Goal: Task Accomplishment & Management: Complete application form

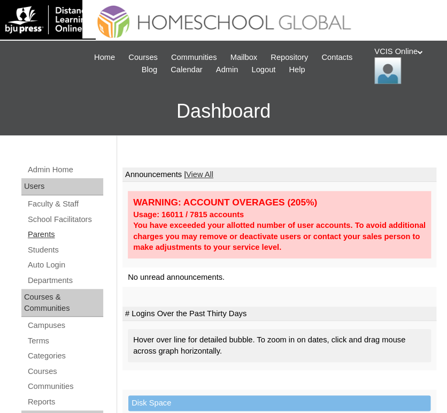
click at [47, 234] on link "Parents" at bounding box center [65, 234] width 77 height 13
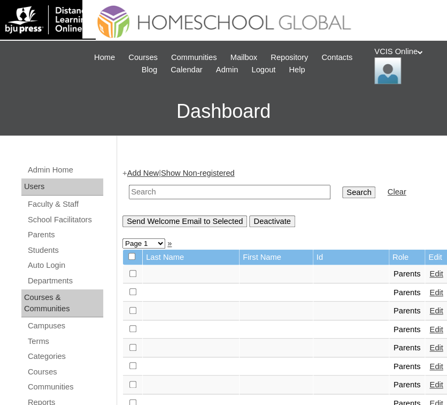
click at [154, 175] on link "Add New" at bounding box center [143, 173] width 32 height 9
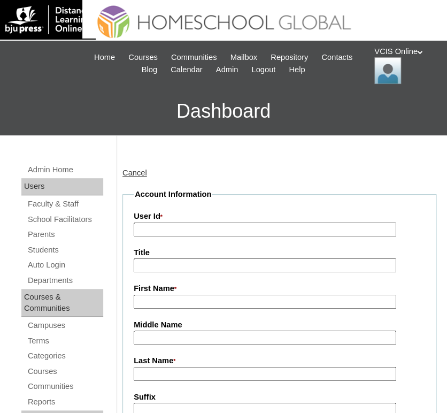
click at [193, 227] on input "User Id *" at bounding box center [265, 230] width 263 height 14
paste input "dXvfCy"
click at [325, 119] on h3 "Dashboard" at bounding box center [223, 111] width 437 height 48
click at [199, 231] on input "dXvfCy" at bounding box center [265, 230] width 263 height 14
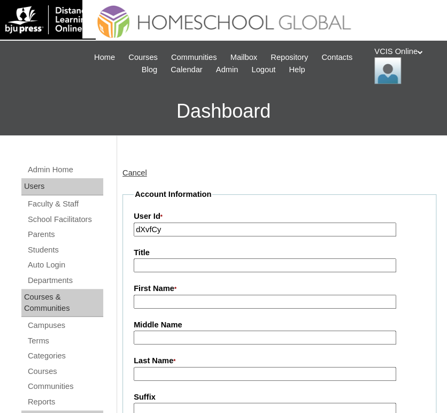
click at [199, 231] on input "dXvfCy" at bounding box center [265, 230] width 263 height 14
paste input "VCIS014-5B-PA2025"
type input "VCIS014-5B-PA2025"
click at [163, 297] on input "First Name *" at bounding box center [265, 302] width 263 height 14
paste input "Marjorie Angeline Viernes"
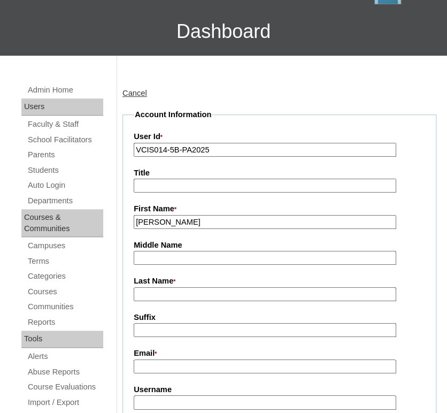
scroll to position [128, 0]
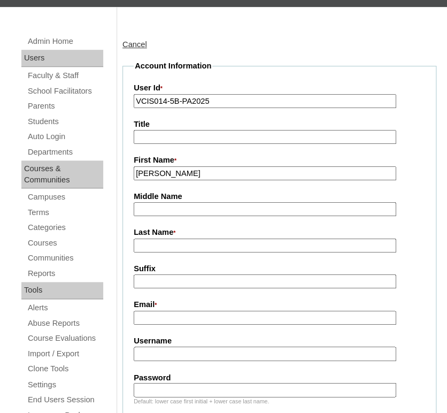
type input "Marjorie Angeline"
click at [177, 240] on input "Last Name *" at bounding box center [265, 246] width 263 height 14
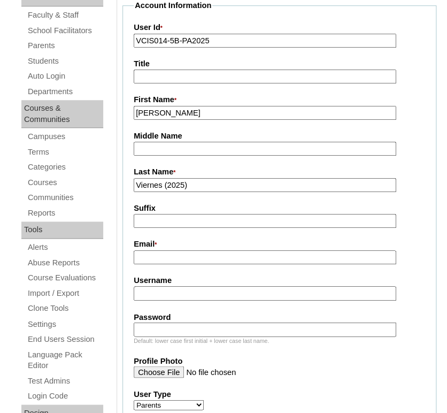
scroll to position [197, 0]
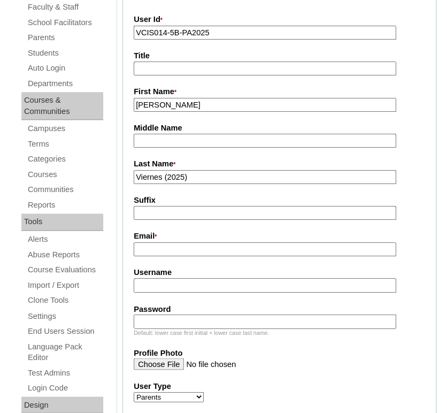
type input "Viernes (2025)"
click at [177, 247] on input "Email *" at bounding box center [265, 249] width 263 height 14
paste input "marjorie.friday08@gmail.com"
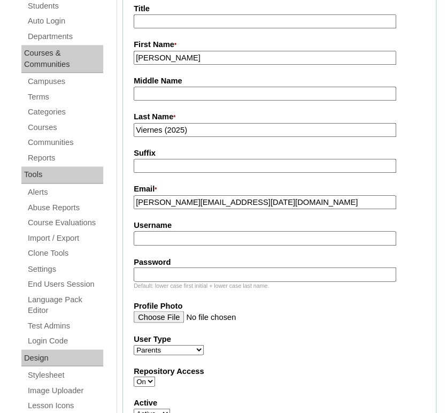
scroll to position [245, 0]
type input "marjorie.friday08@gmail.com"
click at [191, 239] on input "Username" at bounding box center [265, 238] width 263 height 14
paste input "mviernes2025"
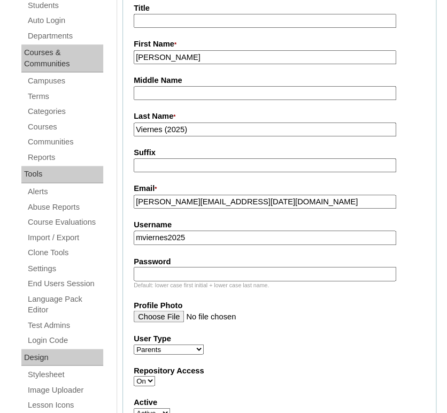
type input "mviernes2025"
click at [163, 276] on input "Password" at bounding box center [265, 273] width 263 height 14
paste input "dXvfCy"
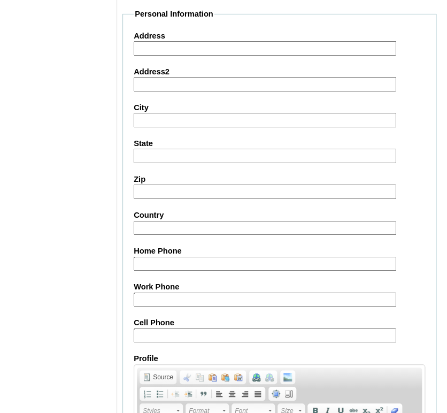
scroll to position [905, 0]
type input "dXvfCy"
click at [235, 260] on input "Home Phone" at bounding box center [265, 263] width 263 height 14
click at [208, 328] on input "Cell Phone" at bounding box center [265, 335] width 263 height 14
paste input "63-9553682540"
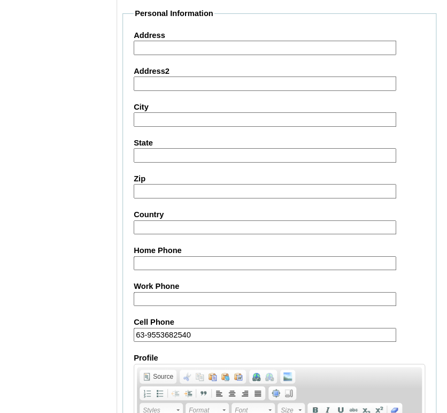
type input "63-9553682540"
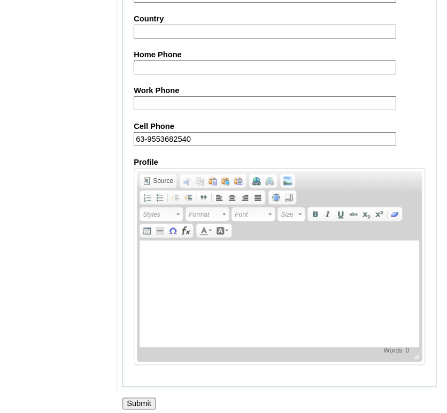
scroll to position [1103, 0]
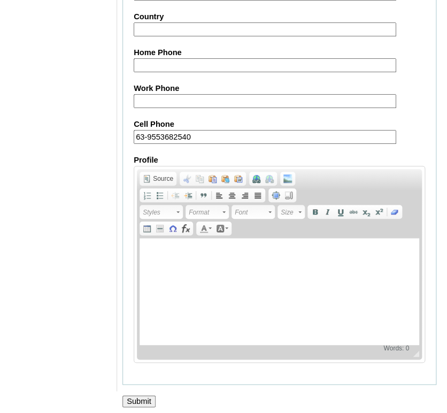
click at [148, 397] on input "Submit" at bounding box center [139, 401] width 33 height 12
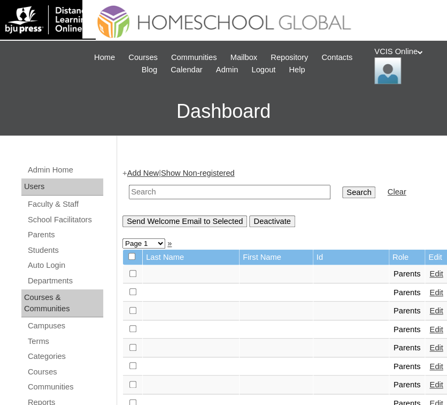
click at [227, 195] on input "text" at bounding box center [230, 192] width 202 height 14
paste input "VCIS014-5B-PA2025"
type input "VCIS014-5B-PA2025"
click at [342, 192] on input "Search" at bounding box center [358, 192] width 33 height 12
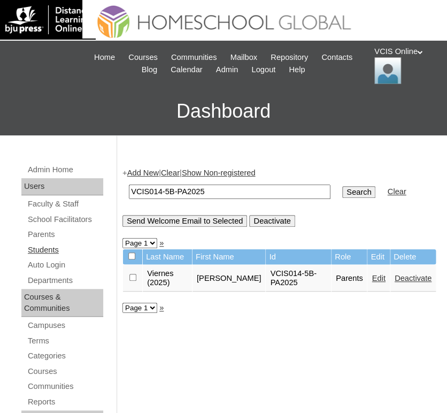
click at [33, 252] on link "Students" at bounding box center [65, 249] width 77 height 13
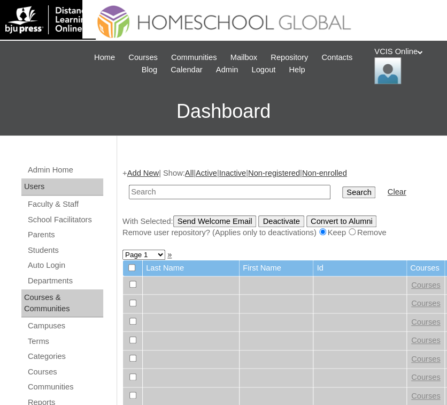
click at [142, 171] on link "Add New" at bounding box center [143, 173] width 32 height 9
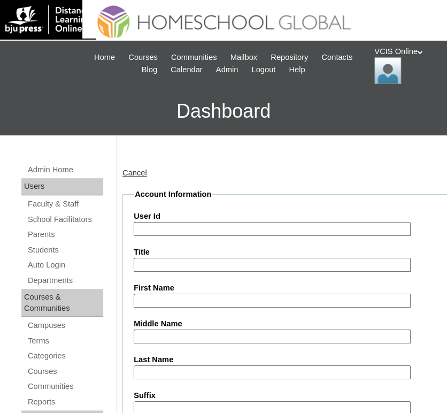
click at [171, 228] on input "User Id" at bounding box center [272, 229] width 277 height 14
paste input "VCIS014-5BSA2025"
type input "VCIS014-5BSA2025"
click at [179, 297] on input "First Name" at bounding box center [272, 301] width 277 height 14
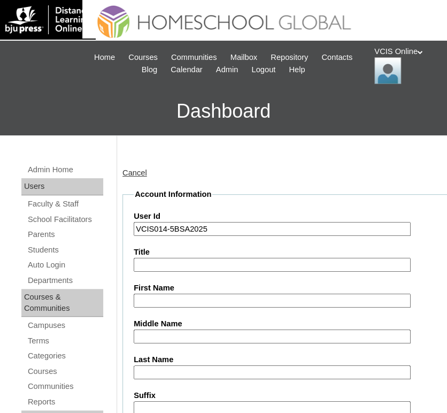
paste input "Xavier Wilson"
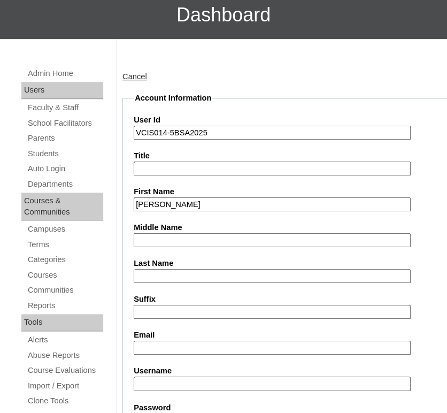
scroll to position [97, 0]
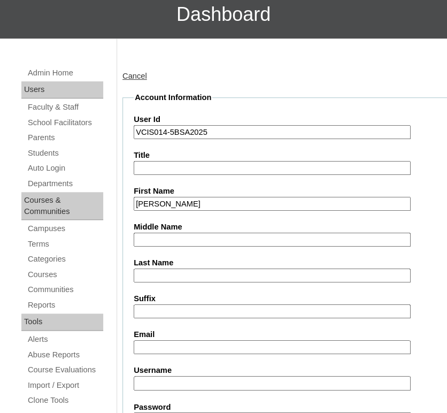
type input "Xavier Wilson"
click at [193, 234] on input "Middle Name" at bounding box center [272, 240] width 277 height 14
paste input "Na"
type input "Na"
click at [165, 273] on input "Last Name" at bounding box center [272, 276] width 277 height 14
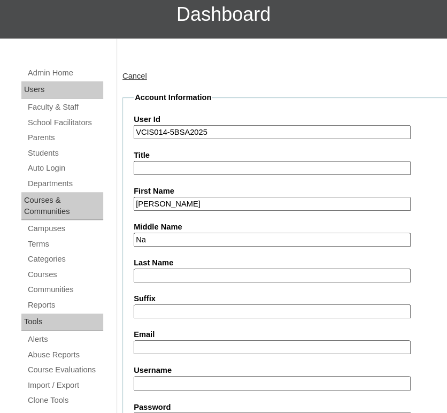
paste input "Viernes"
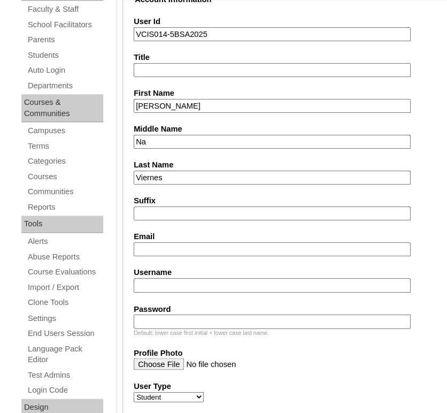
type input "Viernes (2025)"
click at [190, 247] on input "Email" at bounding box center [272, 249] width 277 height 14
paste input "marjorie.friday08@gmail.com"
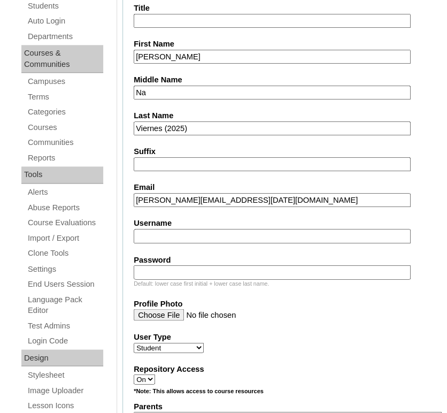
scroll to position [245, 0]
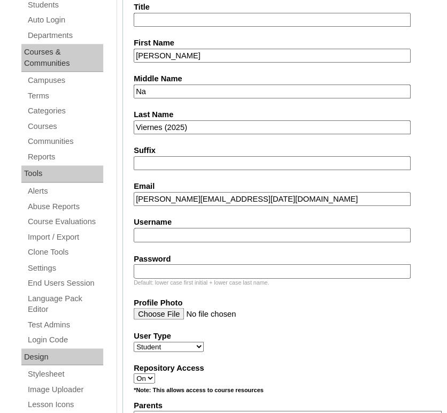
type input "marjorie.friday08@gmail.com"
click at [189, 233] on input "Username" at bounding box center [272, 235] width 277 height 14
paste input "xavier.viernes2025"
type input "xavier.viernes2025"
click at [188, 264] on input "Password" at bounding box center [272, 271] width 277 height 14
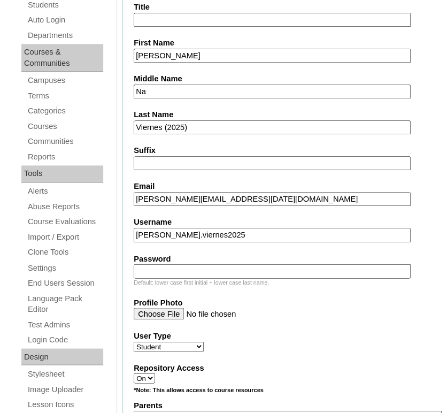
paste input "wHneMT"
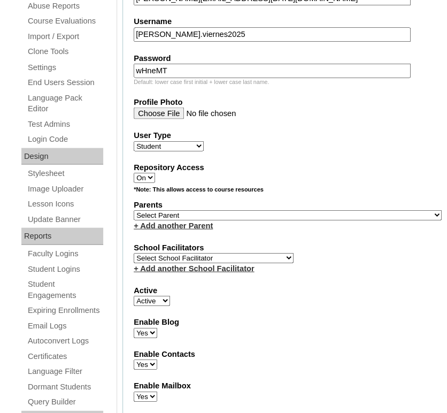
scroll to position [447, 0]
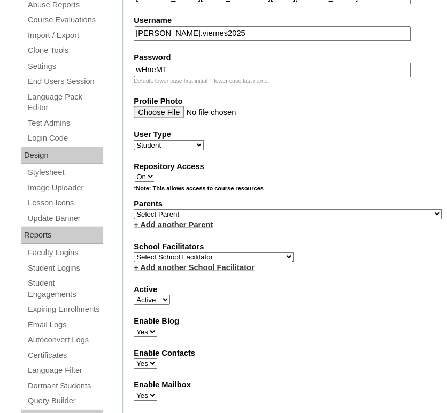
type input "wHneMT"
click at [167, 209] on select "Select Parent , , , , , , , , , , , , , , , , , , , , , , , , , , , , , , , , ,…" at bounding box center [288, 214] width 308 height 10
select select "43100"
click at [134, 209] on select "Select Parent , , , , , , , , , , , , , , , , , , , , , , , , , , , , , , , , ,…" at bounding box center [288, 214] width 308 height 10
click at [212, 253] on select "Select School Facilitator Norman Añain Ruffa Abadijas Mary Abella Gloryfe Abion…" at bounding box center [214, 256] width 160 height 10
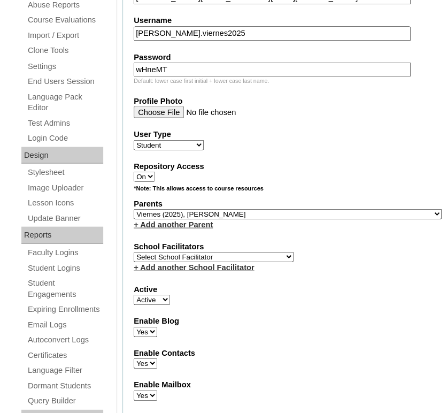
select select "42228"
click at [134, 251] on select "Select School Facilitator Norman Añain Ruffa Abadijas Mary Abella Gloryfe Abion…" at bounding box center [214, 256] width 160 height 10
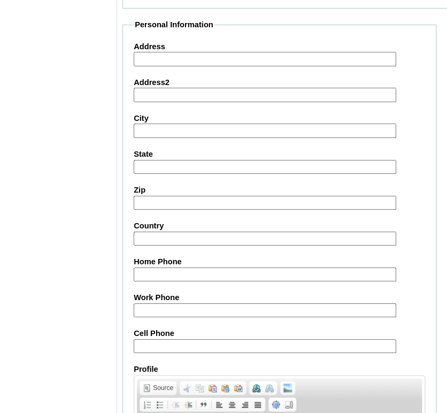
scroll to position [1079, 0]
click at [213, 339] on input "Cell Phone" at bounding box center [265, 346] width 263 height 14
paste input "63-9553682540"
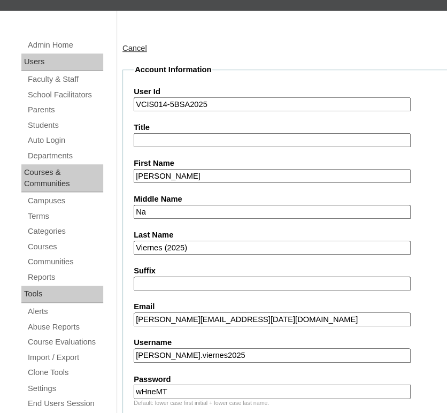
scroll to position [124, 0]
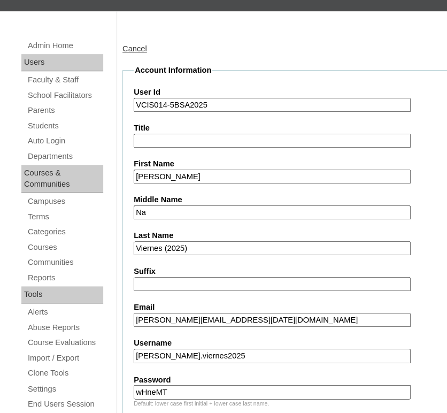
type input "63-9553682540"
click at [259, 102] on input "VCIS014-5BSA2025" at bounding box center [272, 105] width 277 height 14
paste input "-"
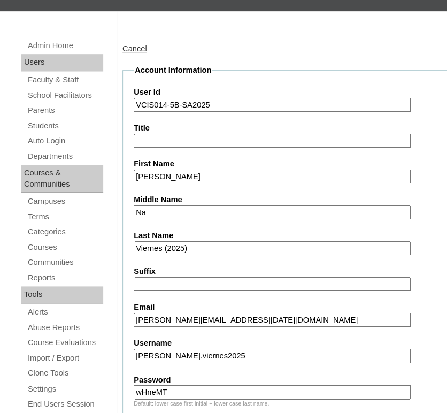
type input "VCIS014-5B-SA2025"
click at [266, 173] on input "Xavier Wilson" at bounding box center [272, 177] width 277 height 14
type input "Xavier Wilson Mavric"
click at [411, 234] on label "Last Name" at bounding box center [288, 235] width 308 height 11
click at [411, 241] on input "Viernes (2025)" at bounding box center [272, 248] width 277 height 14
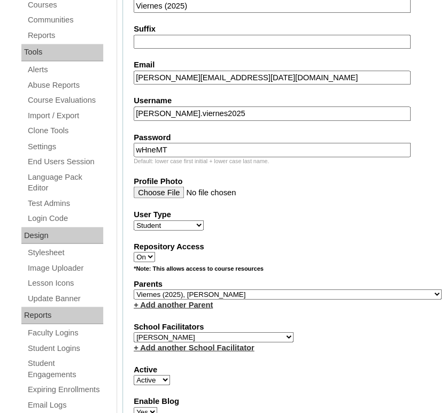
scroll to position [368, 0]
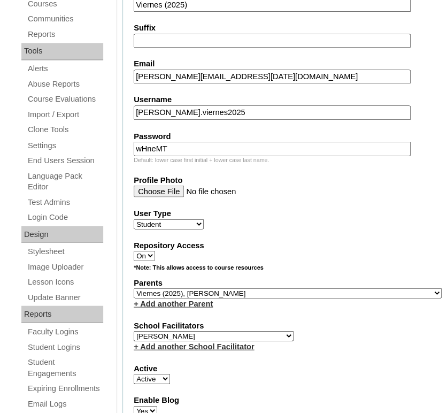
click at [372, 220] on div "User Type Faculty Staff Student Parents School Facilitators" at bounding box center [288, 218] width 308 height 21
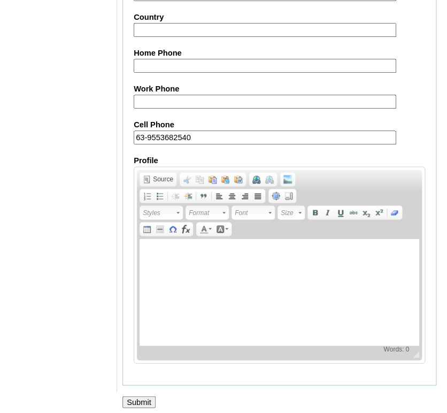
scroll to position [1287, 0]
click at [143, 396] on input "Submit" at bounding box center [139, 402] width 33 height 12
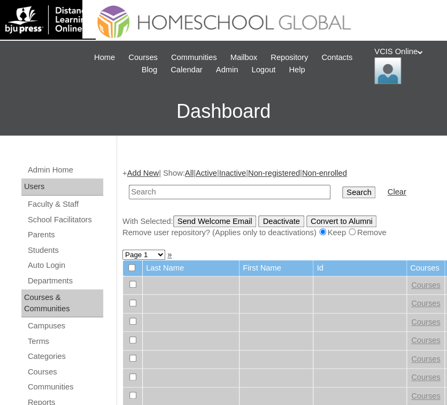
click at [163, 197] on input "text" at bounding box center [230, 192] width 202 height 14
type input "VCIS014-5B-SA2025"
click at [342, 196] on input "Search" at bounding box center [358, 192] width 33 height 12
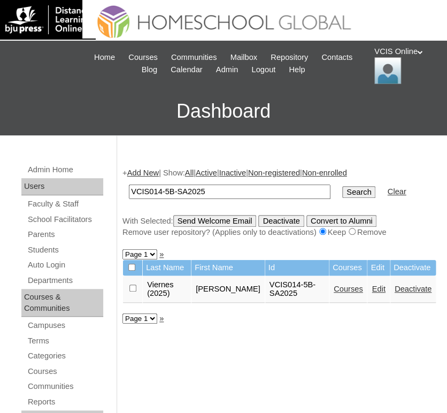
click at [338, 291] on link "Courses" at bounding box center [348, 289] width 29 height 9
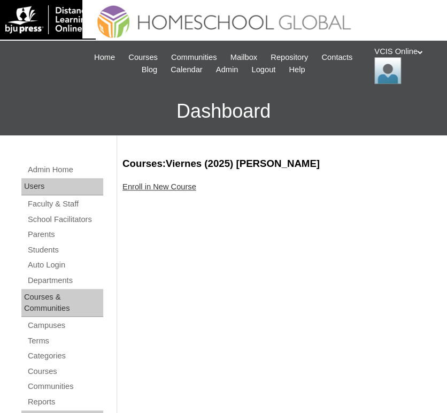
click at [167, 190] on link "Enroll in New Course" at bounding box center [160, 186] width 74 height 9
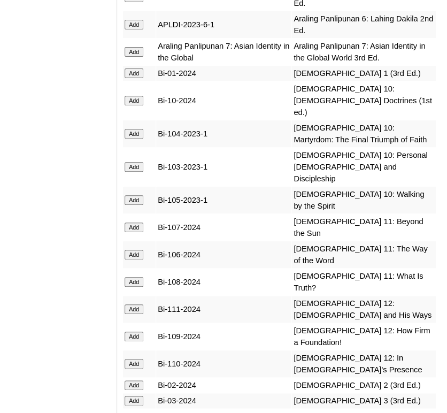
scroll to position [3107, 0]
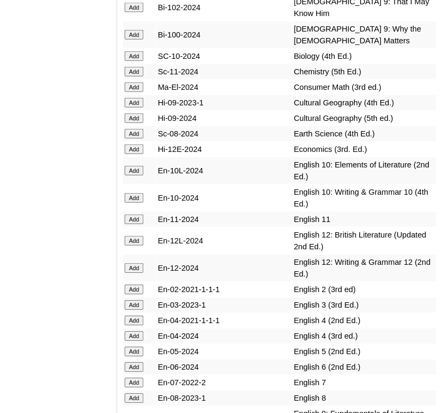
scroll to position [3629, 0]
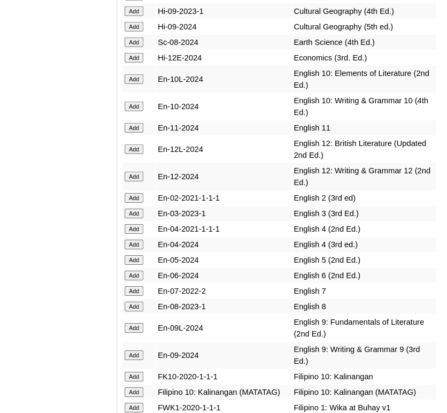
scroll to position [3720, 0]
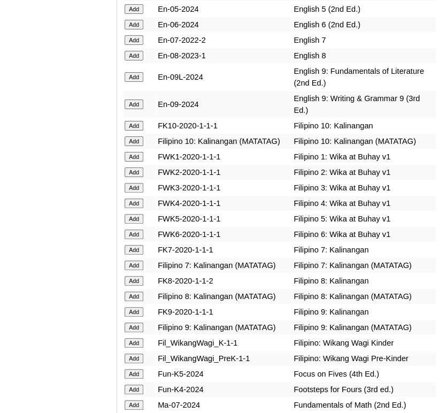
scroll to position [4030, 0]
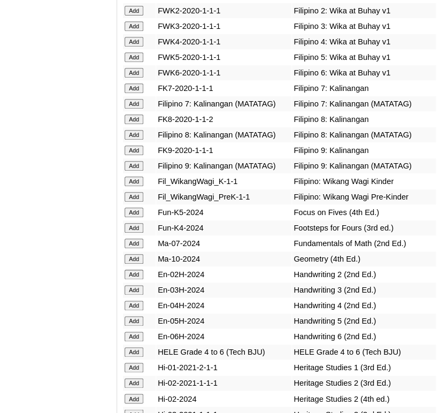
scroll to position [4132, 0]
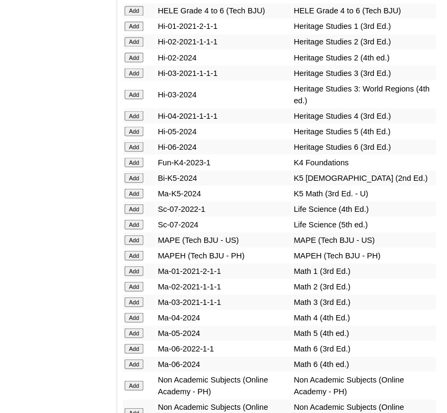
scroll to position [4473, 0]
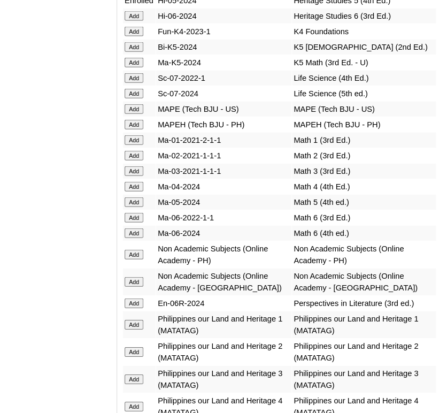
scroll to position [4601, 0]
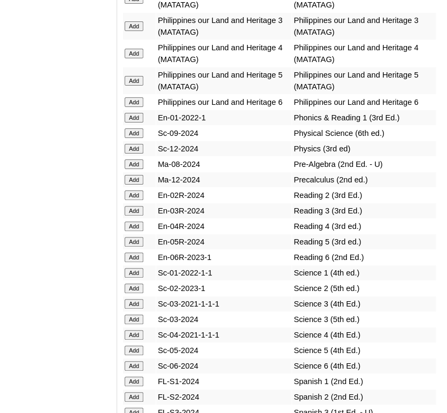
scroll to position [4970, 0]
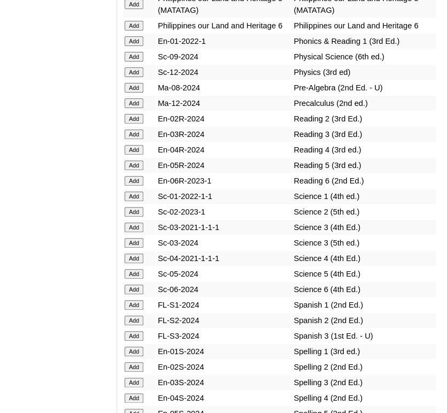
scroll to position [5012, 0]
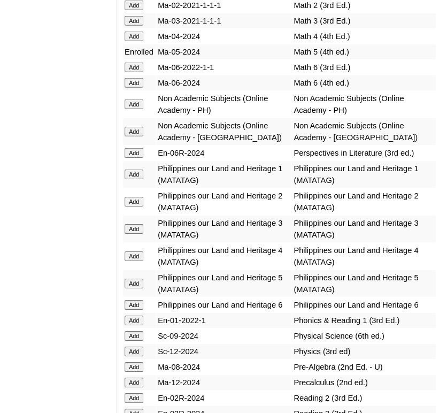
scroll to position [4787, 0]
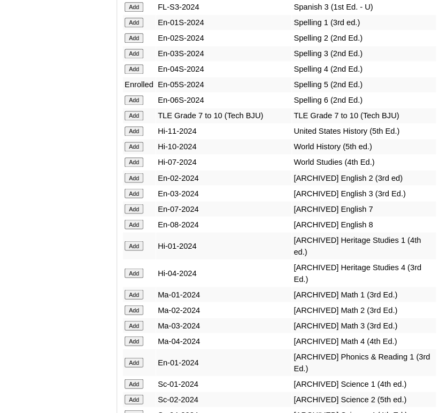
scroll to position [5362, 0]
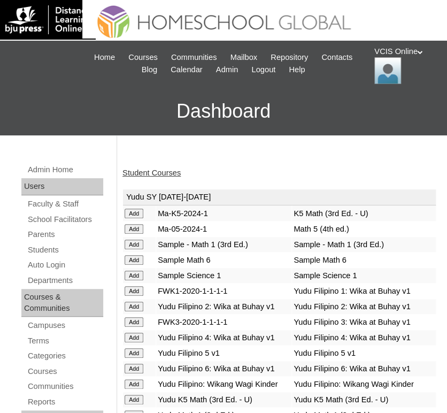
click at [149, 170] on link "Student Courses" at bounding box center [152, 173] width 58 height 9
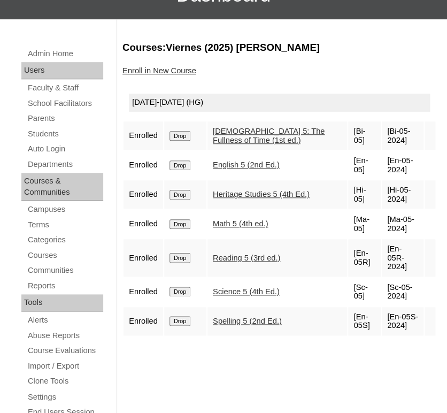
scroll to position [120, 0]
